Goal: Communication & Community: Share content

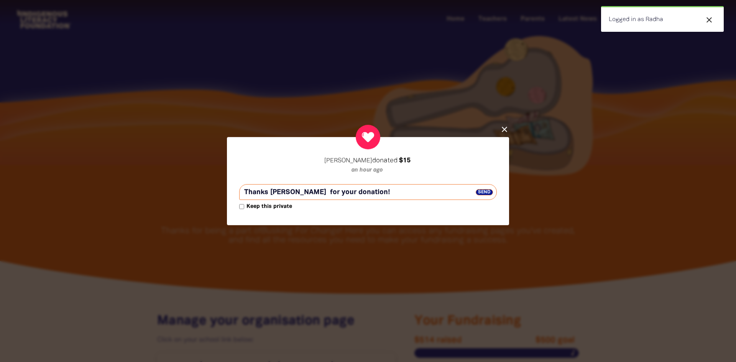
click at [482, 192] on span "Send" at bounding box center [483, 192] width 17 height 6
click at [481, 193] on span "Send" at bounding box center [483, 192] width 17 height 6
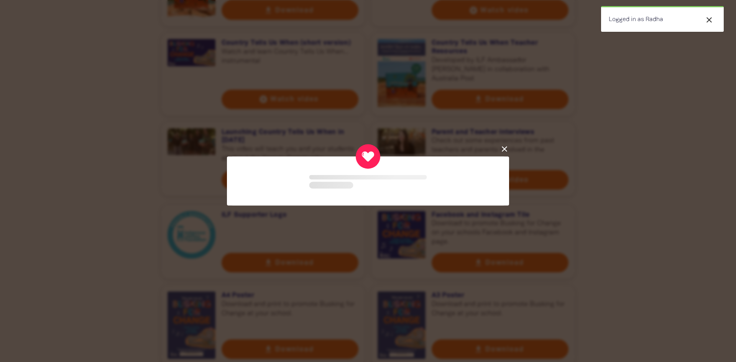
scroll to position [1249, 0]
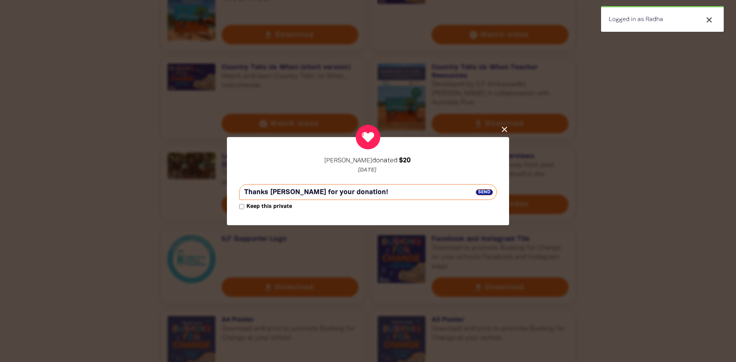
click at [482, 193] on span "Send" at bounding box center [483, 192] width 17 height 6
